Goal: Task Accomplishment & Management: Use online tool/utility

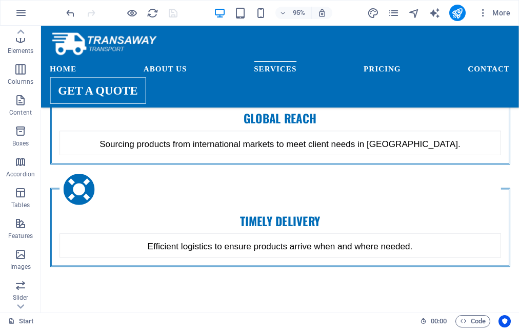
click at [518, 328] on html "[DOMAIN_NAME] Start Favorites Elements Columns Content Boxes Accordion Tables F…" at bounding box center [259, 164] width 519 height 329
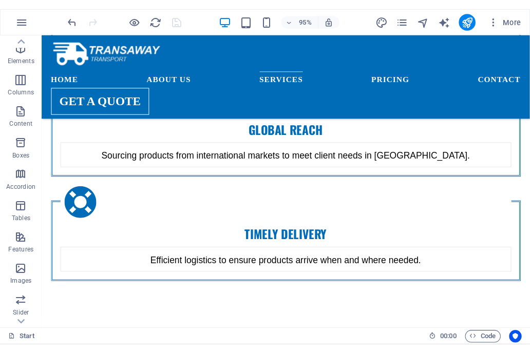
scroll to position [902, 0]
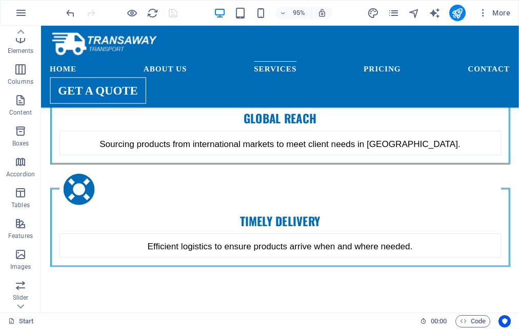
click at [519, 325] on html "[DOMAIN_NAME] Start Favorites Elements Columns Content Boxes Accordion Tables F…" at bounding box center [259, 164] width 519 height 329
click at [519, 328] on html "[DOMAIN_NAME] Start Favorites Elements Columns Content Boxes Accordion Tables F…" at bounding box center [259, 164] width 519 height 329
drag, startPoint x: 519, startPoint y: 328, endPoint x: 512, endPoint y: 327, distance: 7.3
click at [512, 327] on div "Start 00 : 00 Code" at bounding box center [259, 320] width 519 height 16
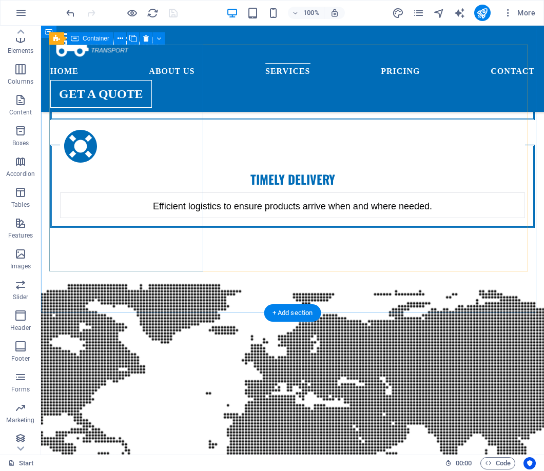
scroll to position [1133, 0]
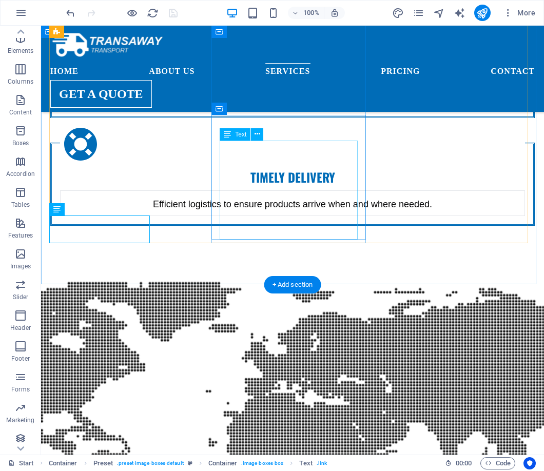
scroll to position [1082, 0]
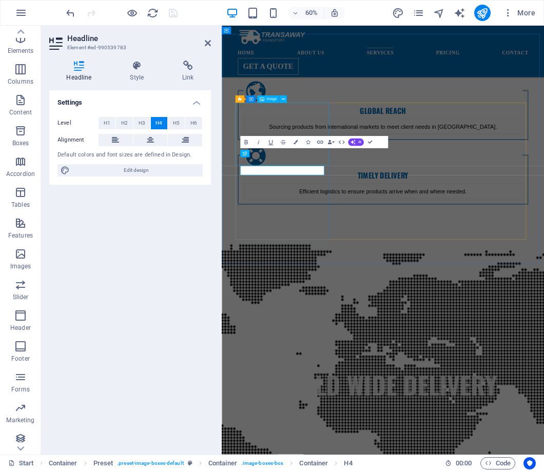
scroll to position [1265, 0]
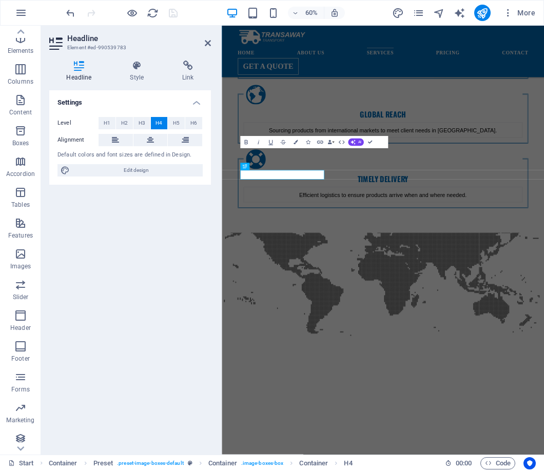
click at [152, 250] on div "Settings Level H1 H2 H3 H4 H5 H6 Alignment Default colors and font sizes are de…" at bounding box center [130, 268] width 162 height 356
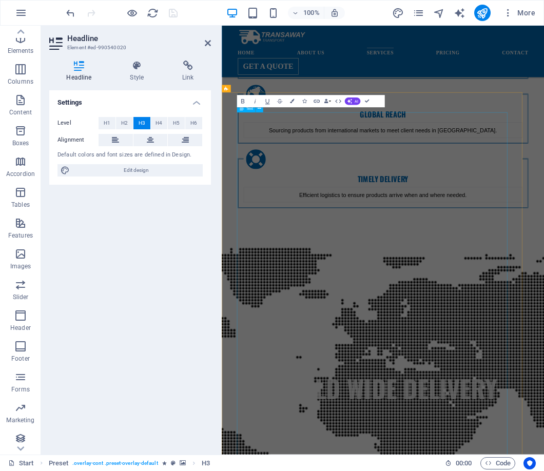
scroll to position [1552, 0]
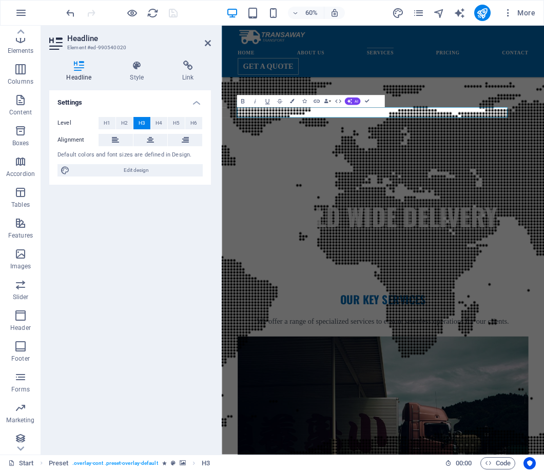
click at [125, 328] on div "Settings Level H1 H2 H3 H4 H5 H6 Alignment Default colors and font sizes are de…" at bounding box center [130, 268] width 162 height 356
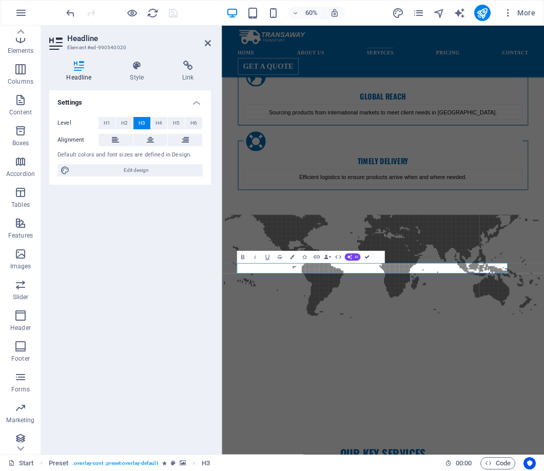
scroll to position [1038, 0]
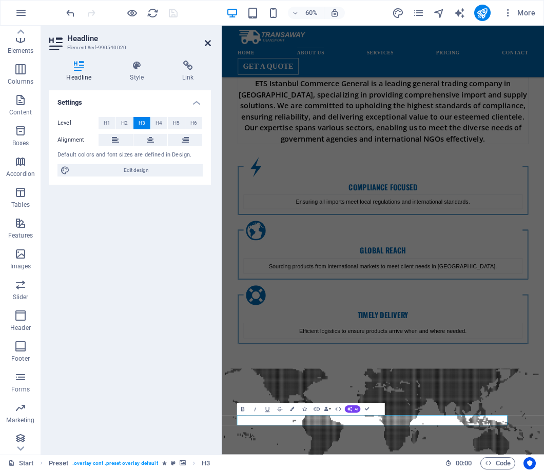
click at [208, 44] on icon at bounding box center [208, 43] width 6 height 8
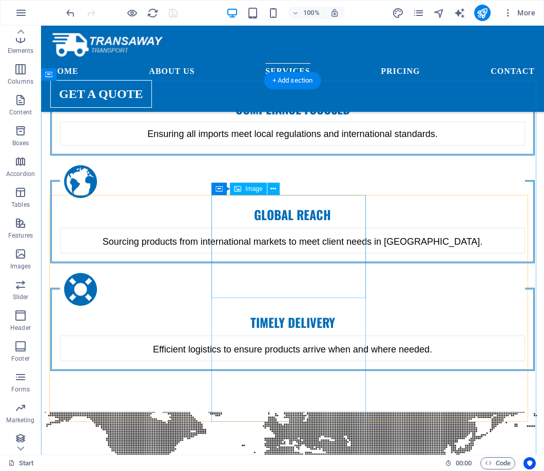
scroll to position [990, 0]
